Goal: Transaction & Acquisition: Purchase product/service

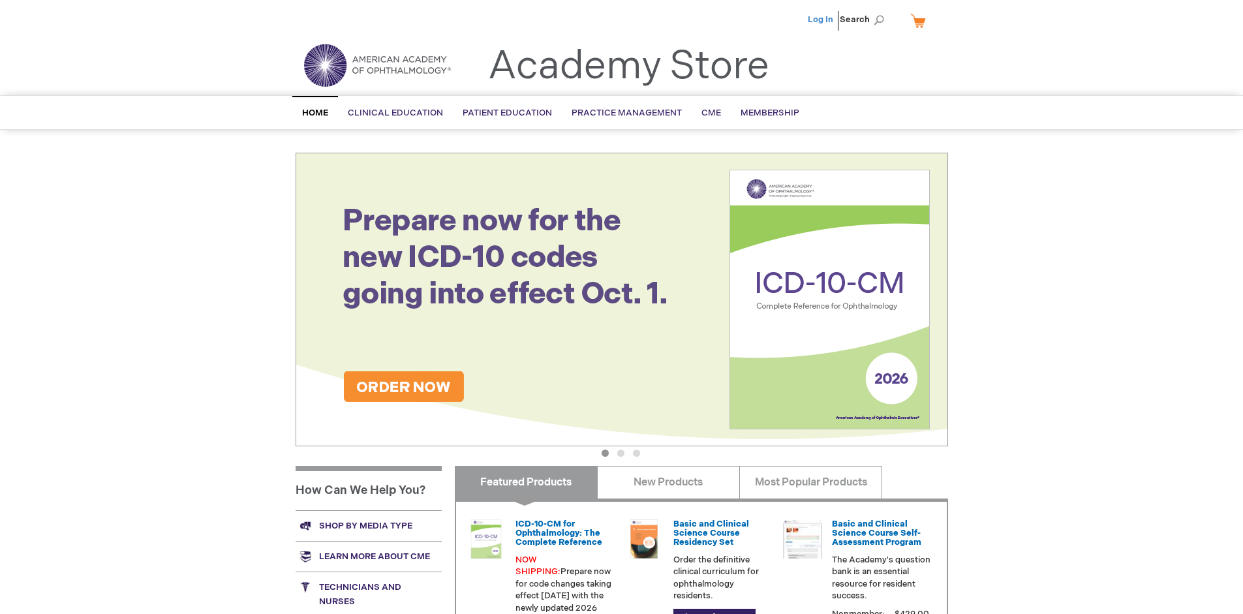
click at [821, 20] on link "Log In" at bounding box center [820, 19] width 25 height 10
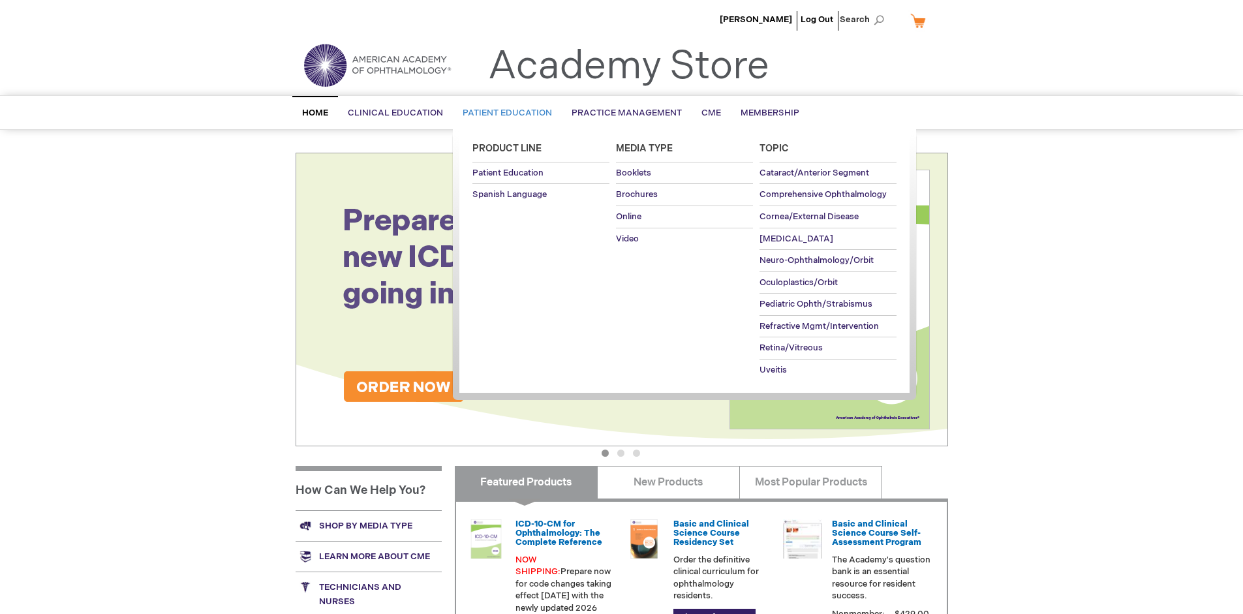
click at [504, 113] on span "Patient Education" at bounding box center [507, 113] width 89 height 10
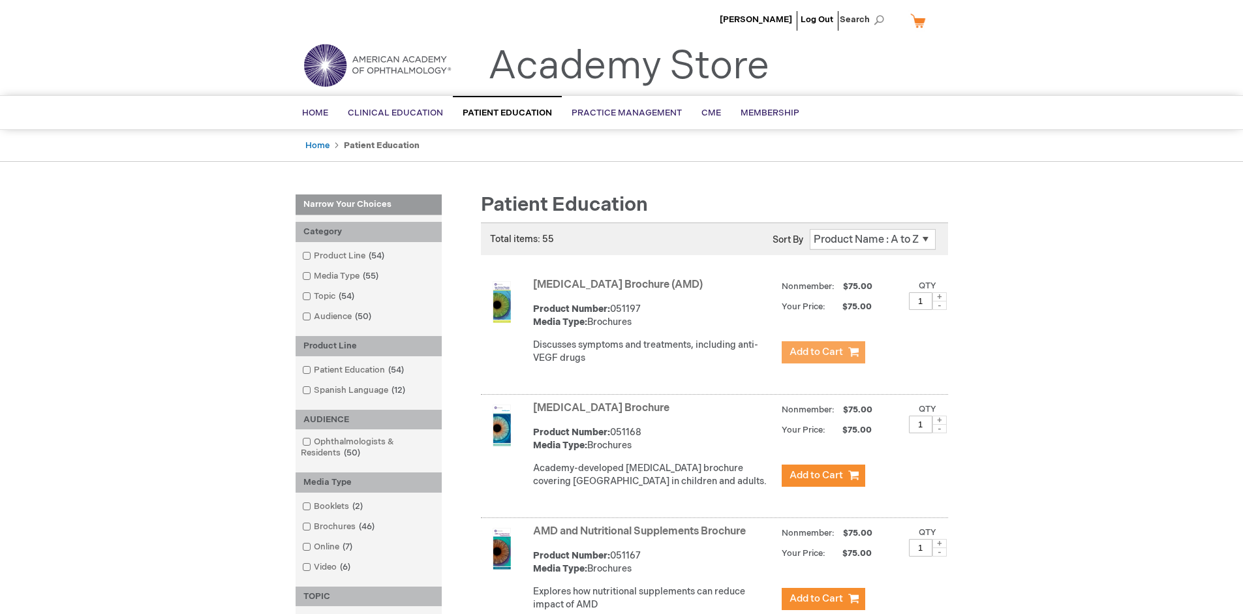
click at [823, 352] on span "Add to Cart" at bounding box center [816, 352] width 54 height 12
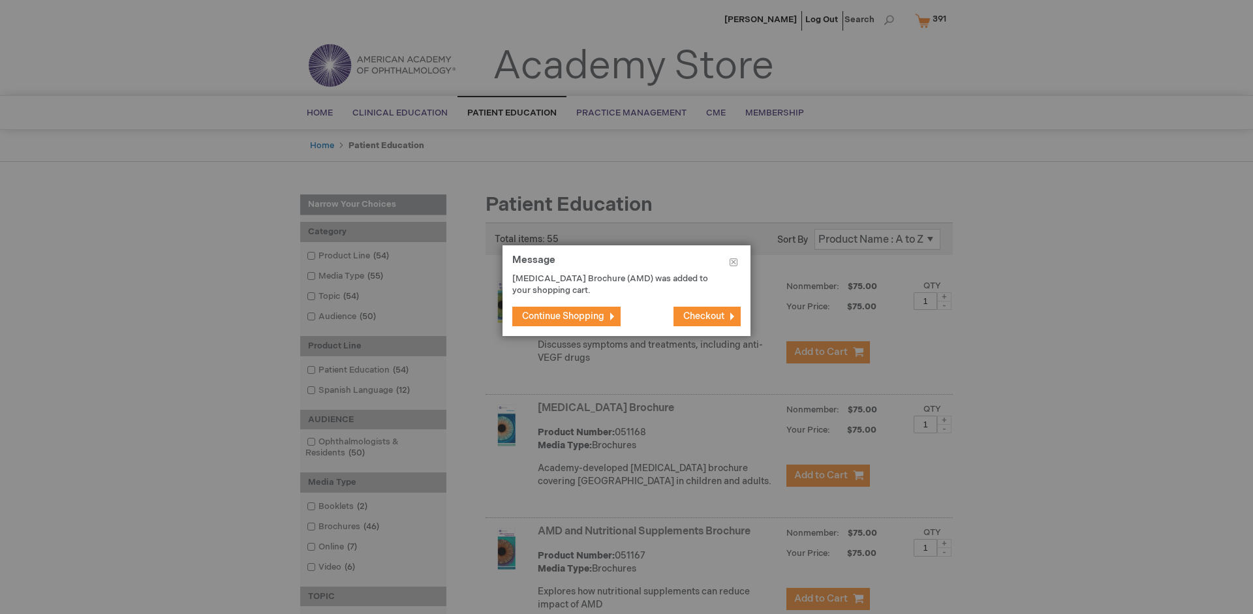
click at [563, 316] on span "Continue Shopping" at bounding box center [563, 316] width 82 height 11
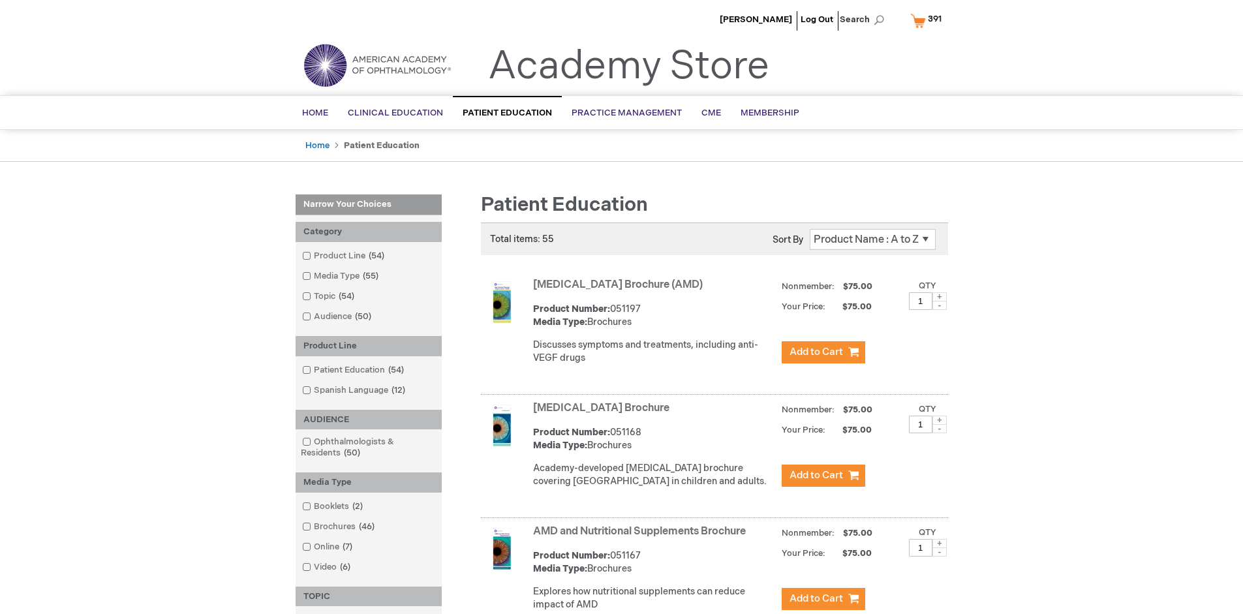
click at [642, 538] on link "AMD and Nutritional Supplements Brochure" at bounding box center [639, 531] width 213 height 12
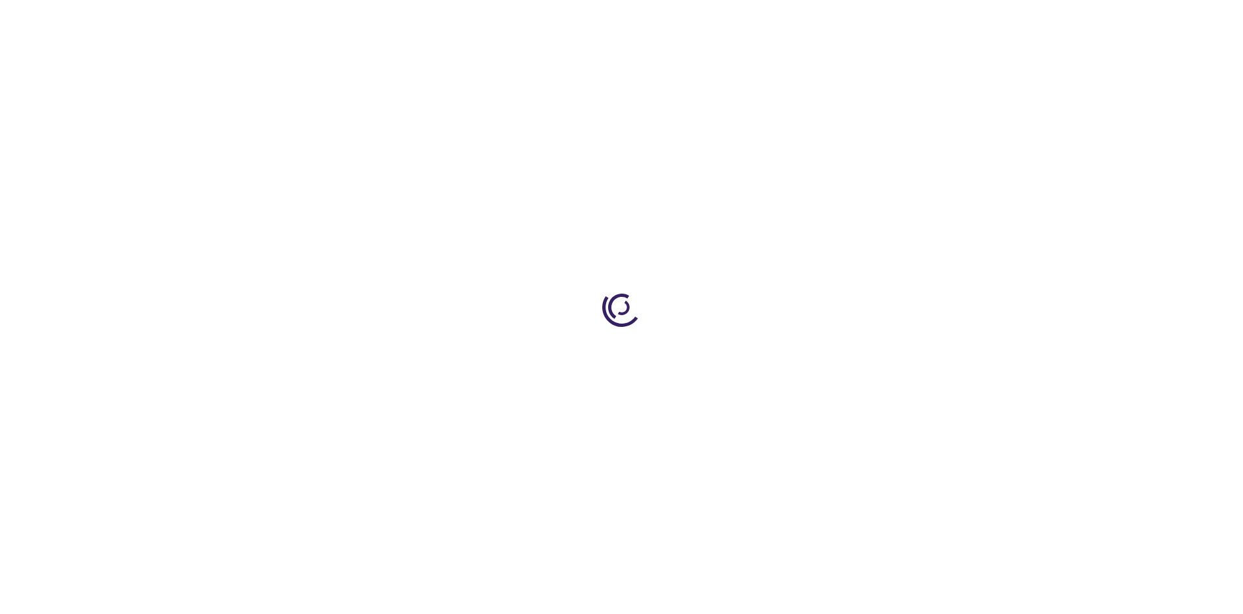
type input "1"
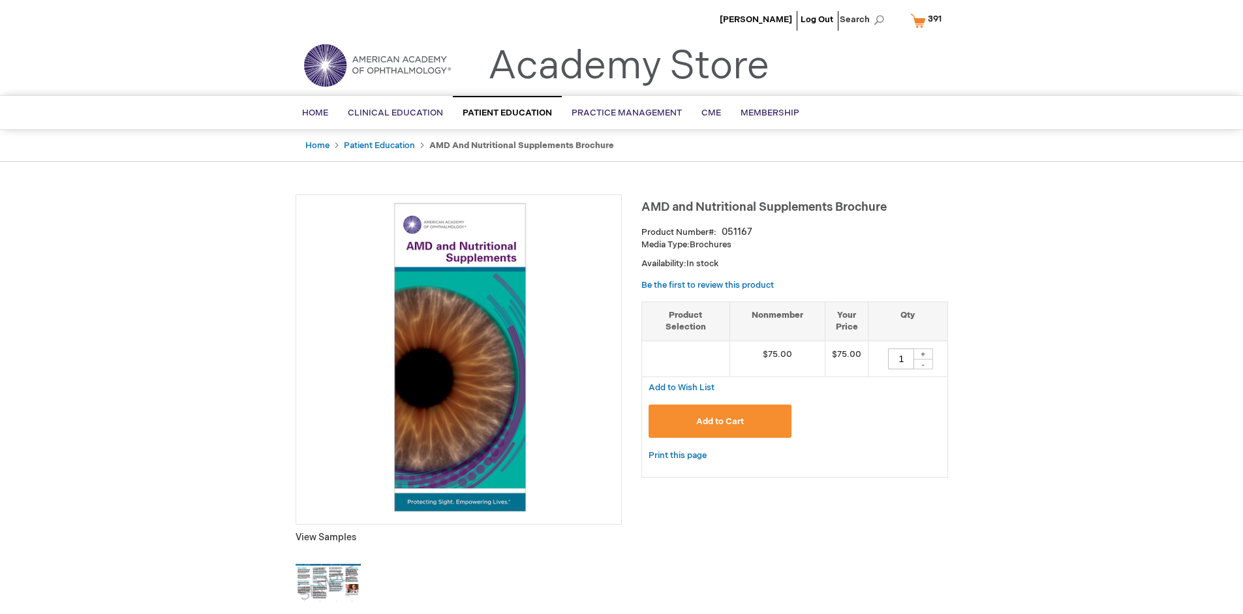
click at [720, 421] on span "Add to Cart" at bounding box center [720, 421] width 48 height 10
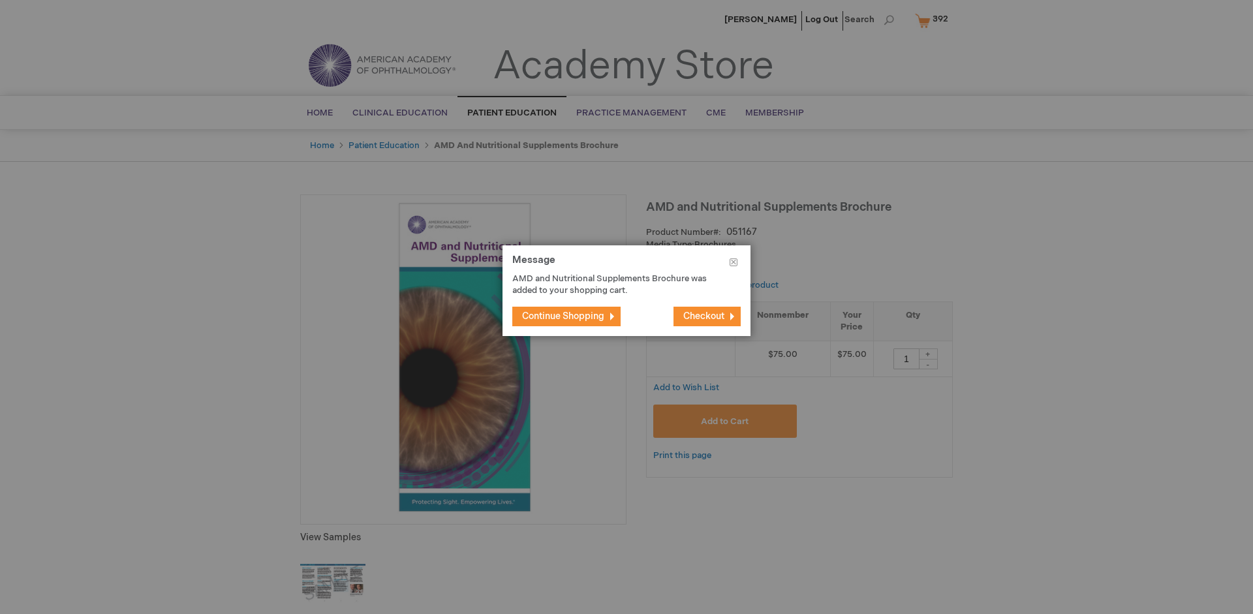
click at [563, 316] on span "Continue Shopping" at bounding box center [563, 316] width 82 height 11
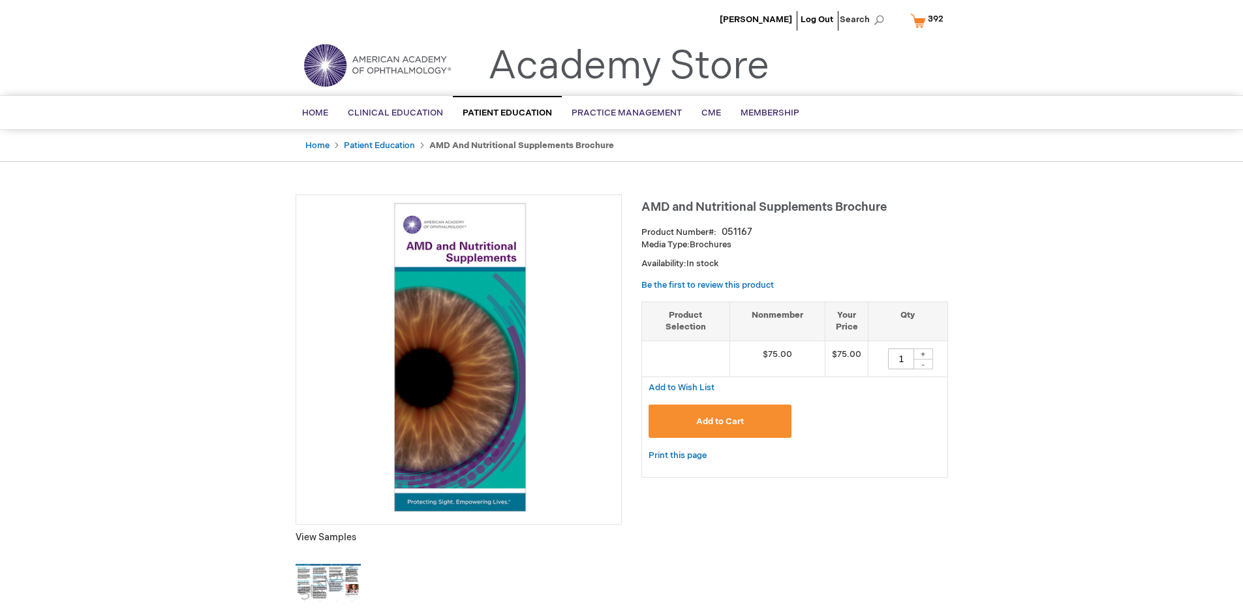
click at [929, 20] on span "392" at bounding box center [936, 19] width 16 height 10
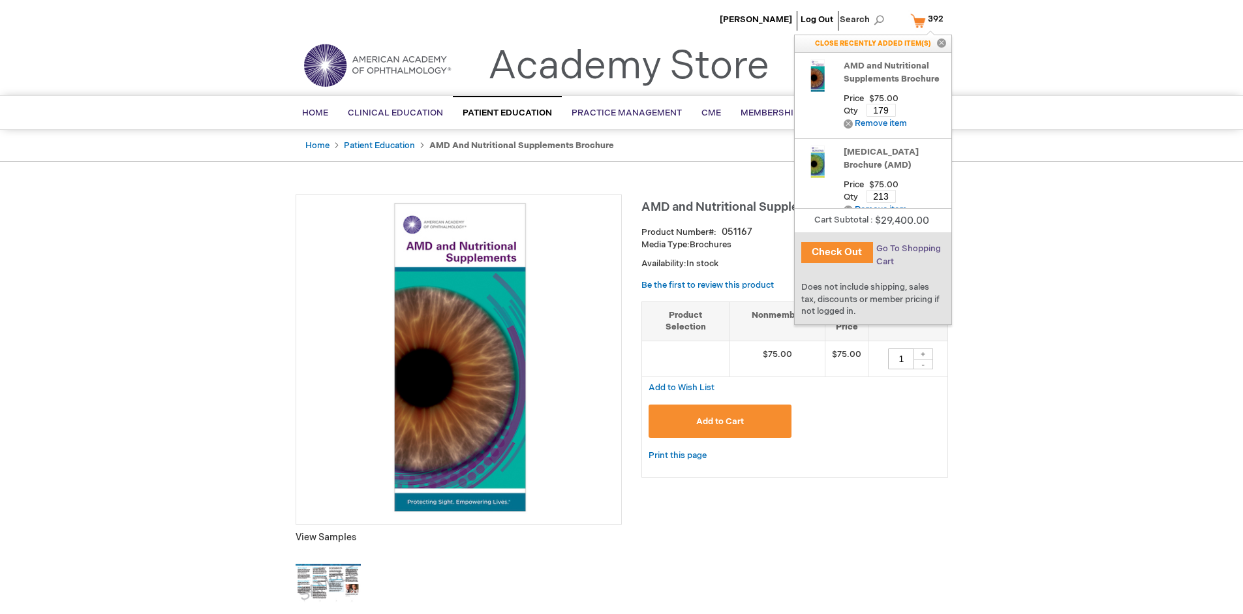
click at [907, 249] on span "Go To Shopping Cart" at bounding box center [908, 254] width 65 height 23
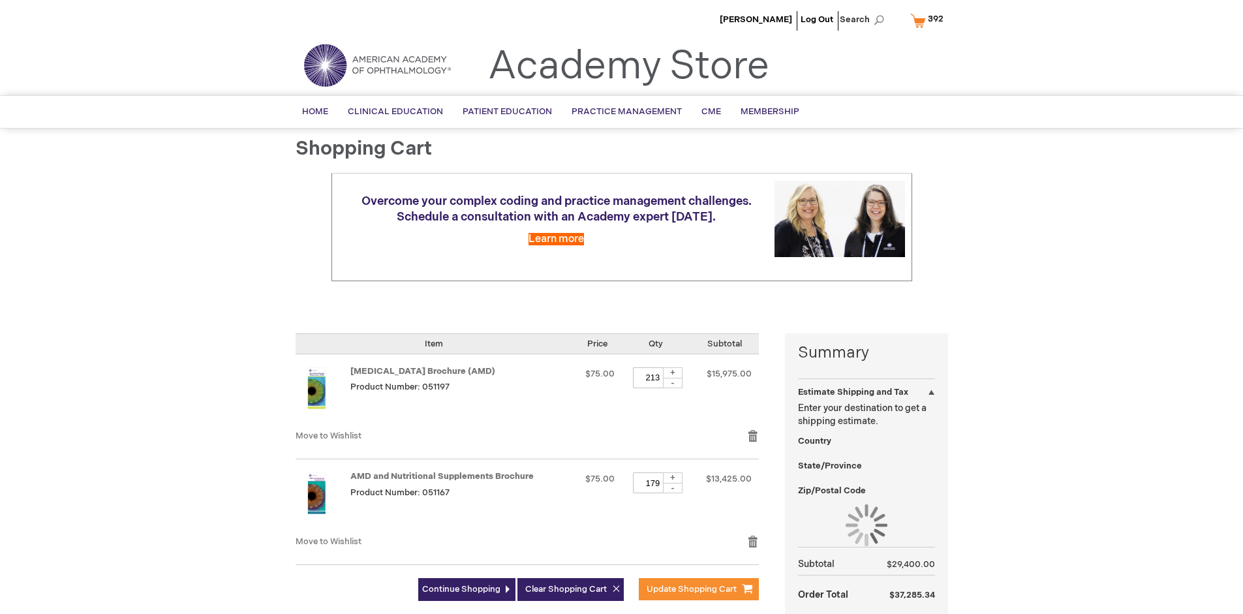
select select "US"
select select "41"
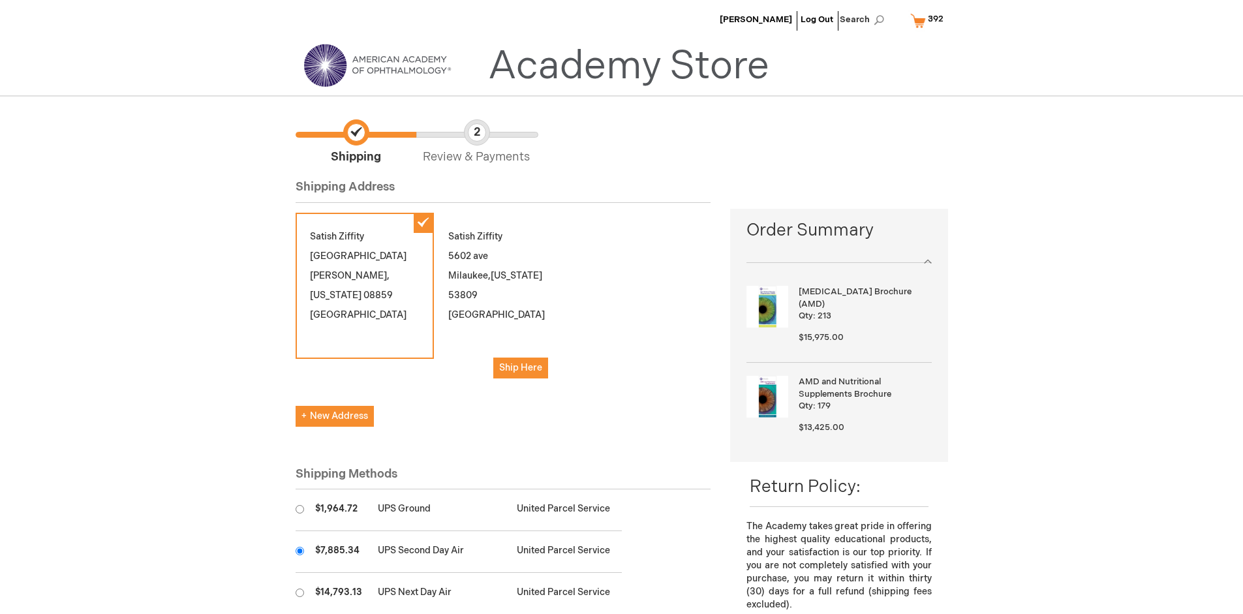
click at [299, 551] on input "radio" at bounding box center [300, 551] width 8 height 8
